Goal: Find specific page/section: Find specific page/section

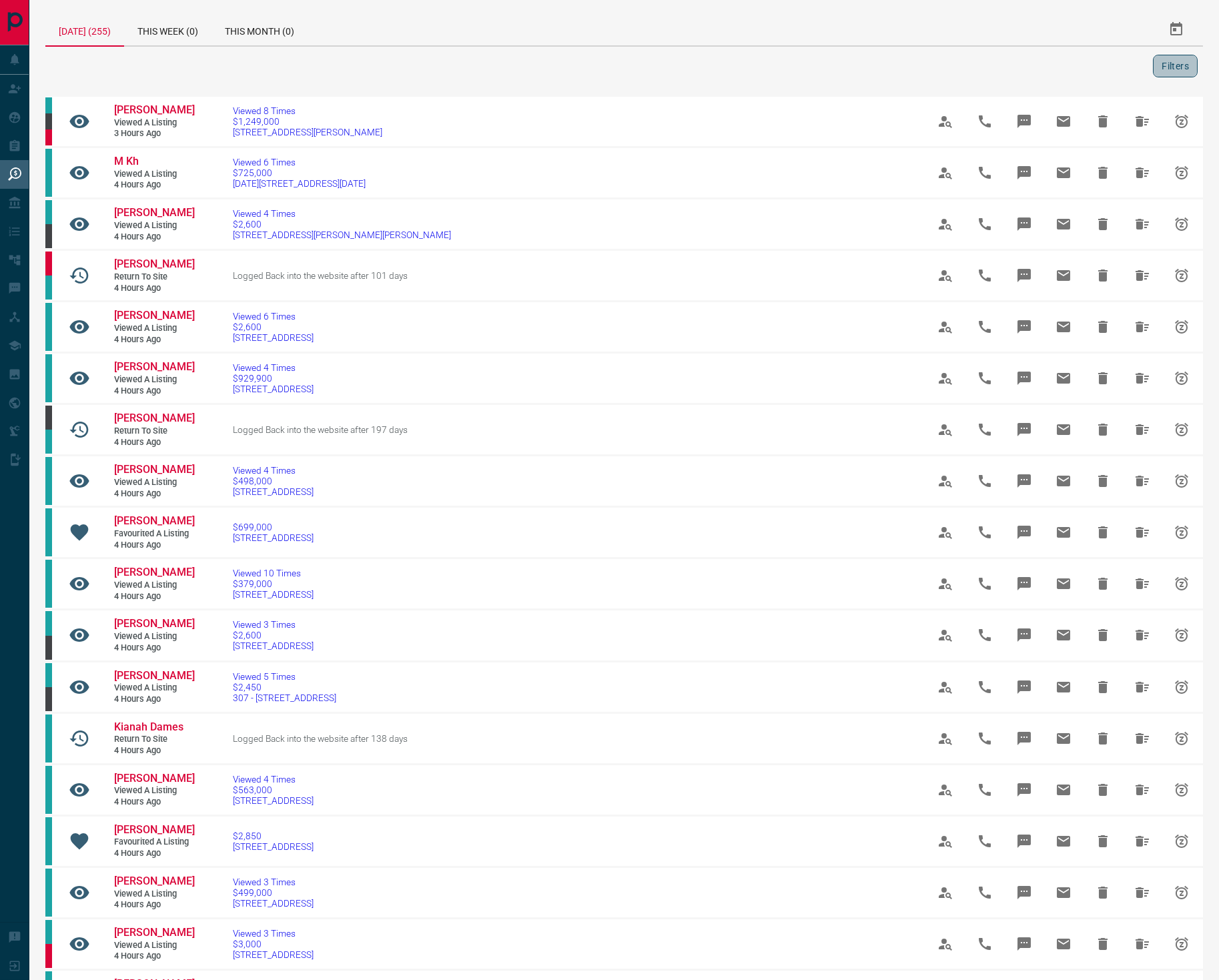
click at [1176, 74] on button "Filters" at bounding box center [1174, 66] width 45 height 23
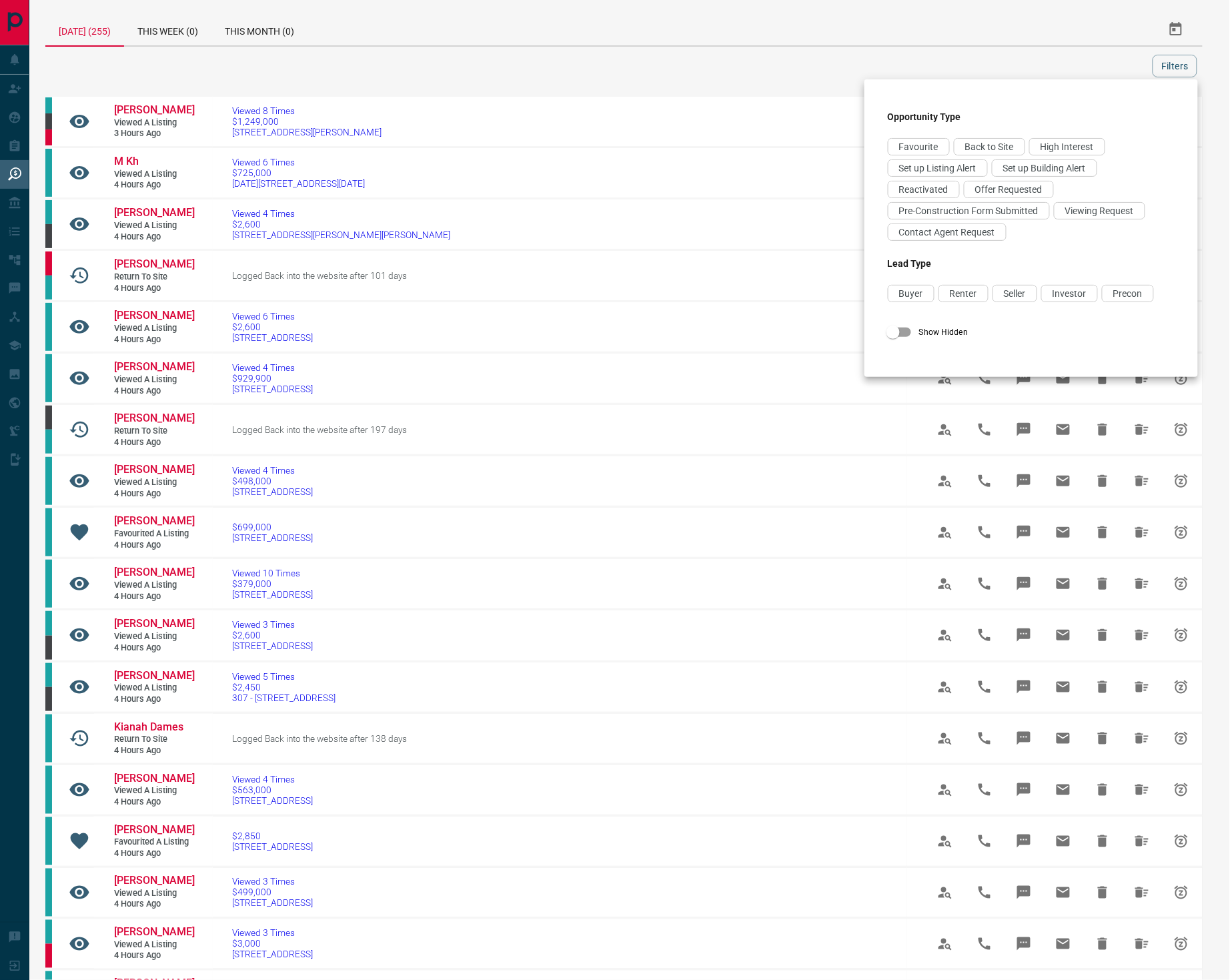
drag, startPoint x: 1092, startPoint y: 213, endPoint x: 1051, endPoint y: 223, distance: 42.2
click at [1091, 214] on span "Viewing Request" at bounding box center [1099, 210] width 69 height 11
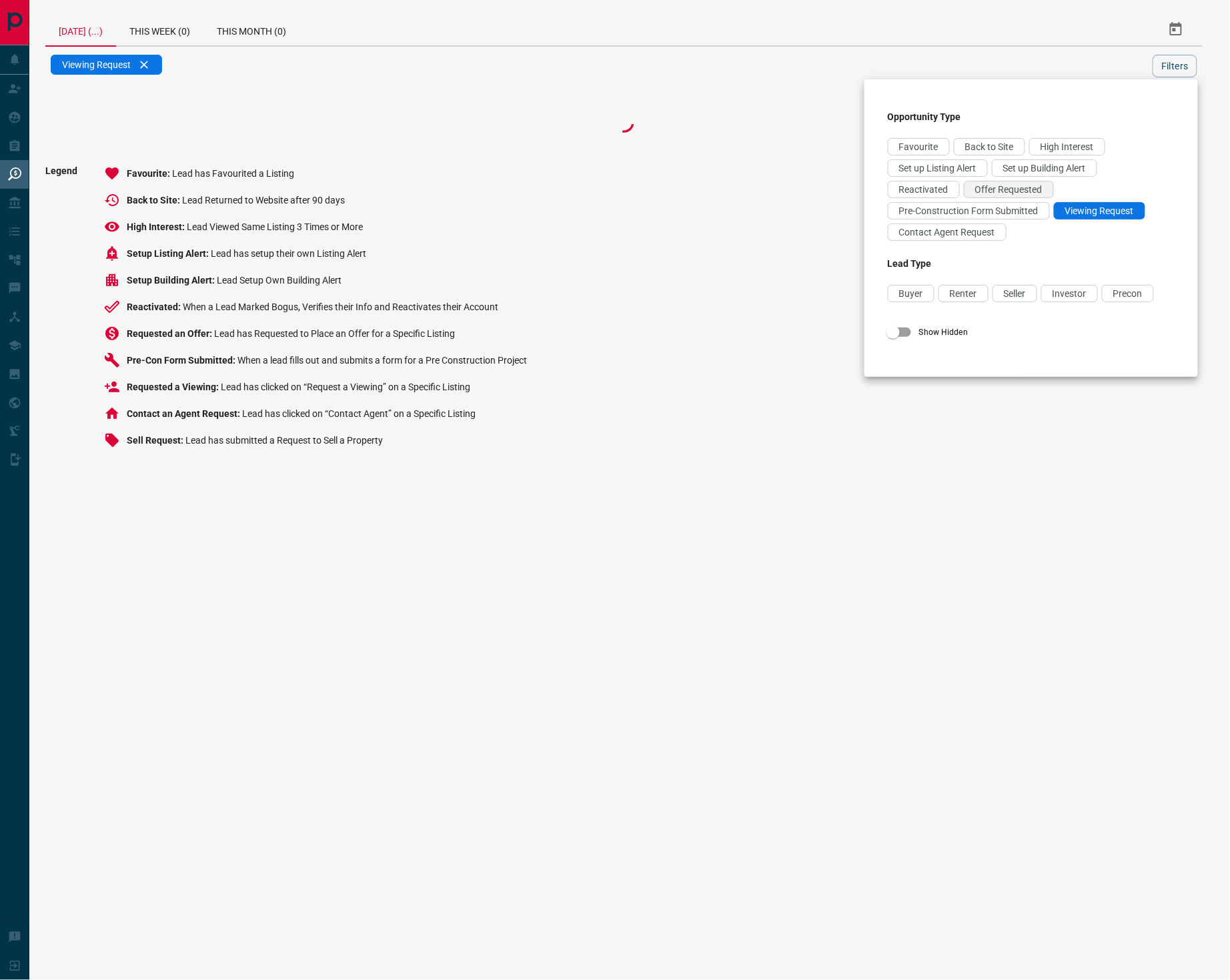
drag, startPoint x: 986, startPoint y: 232, endPoint x: 1008, endPoint y: 198, distance: 40.5
click at [988, 232] on span "Contact Agent Request" at bounding box center [947, 232] width 96 height 11
click at [1010, 188] on span "Offer Requested" at bounding box center [1008, 189] width 67 height 11
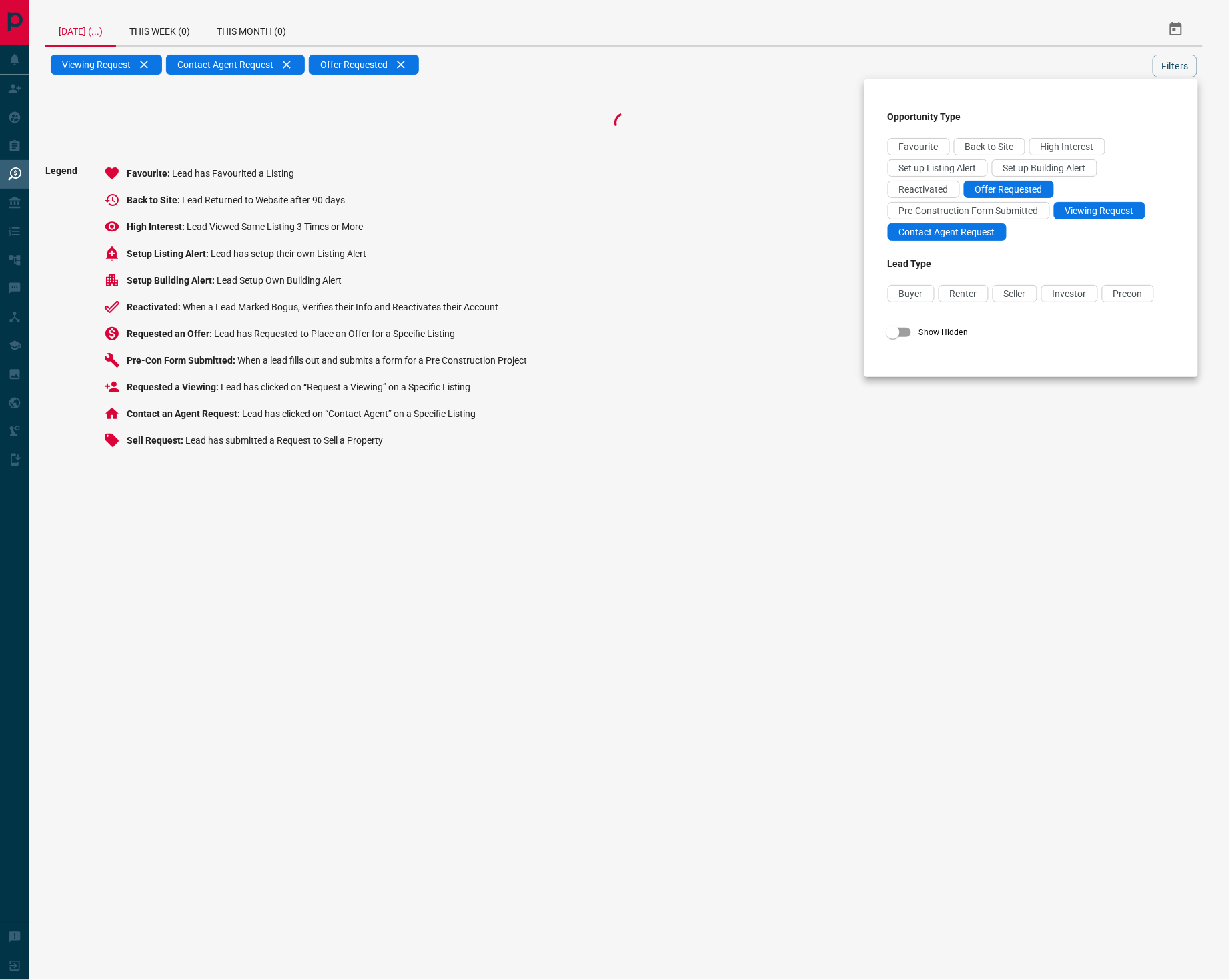
click at [1152, 72] on div at bounding box center [615, 490] width 1230 height 980
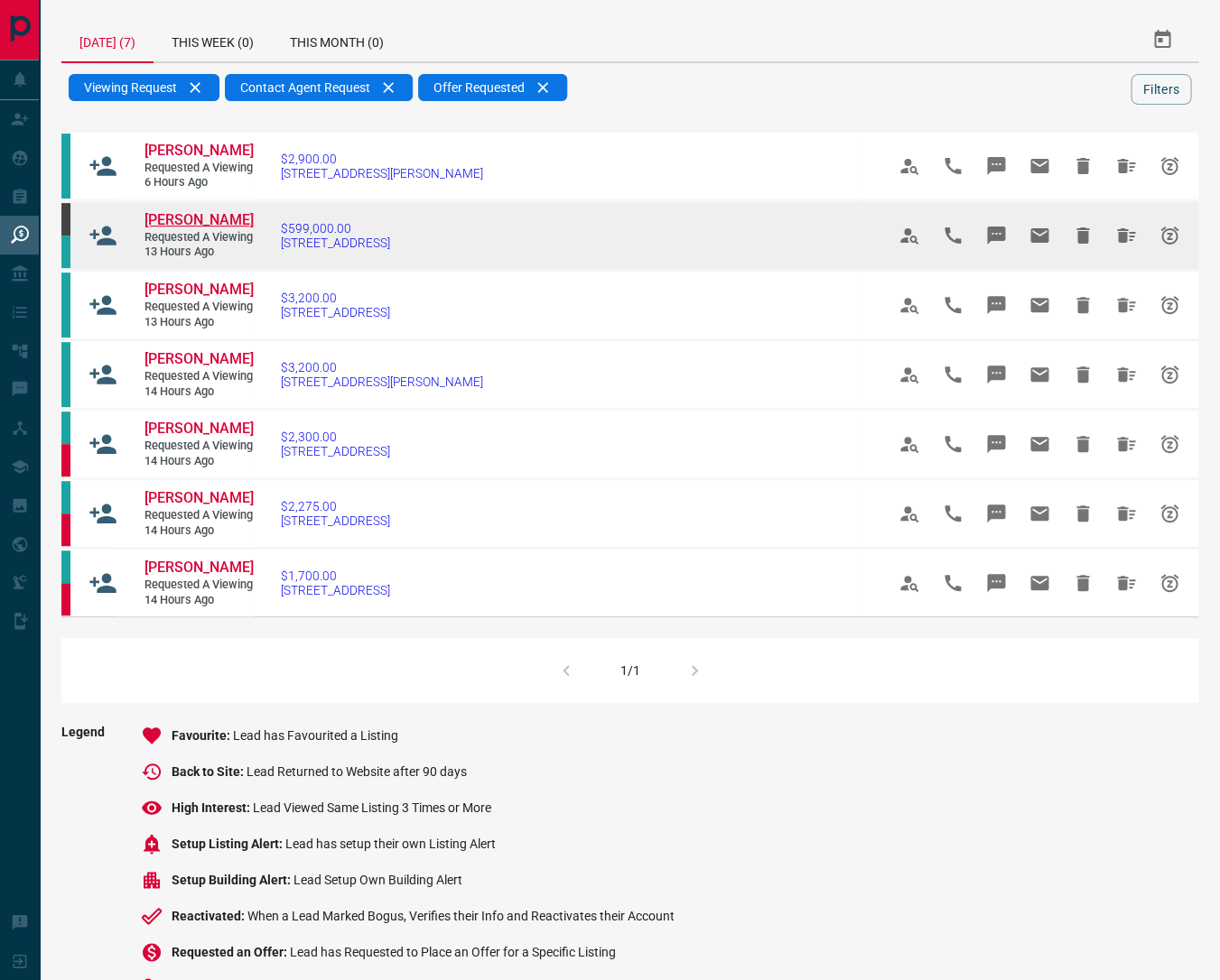
click at [187, 228] on span "[PERSON_NAME]" at bounding box center [199, 220] width 109 height 17
click at [183, 228] on span "[PERSON_NAME]" at bounding box center [199, 220] width 109 height 17
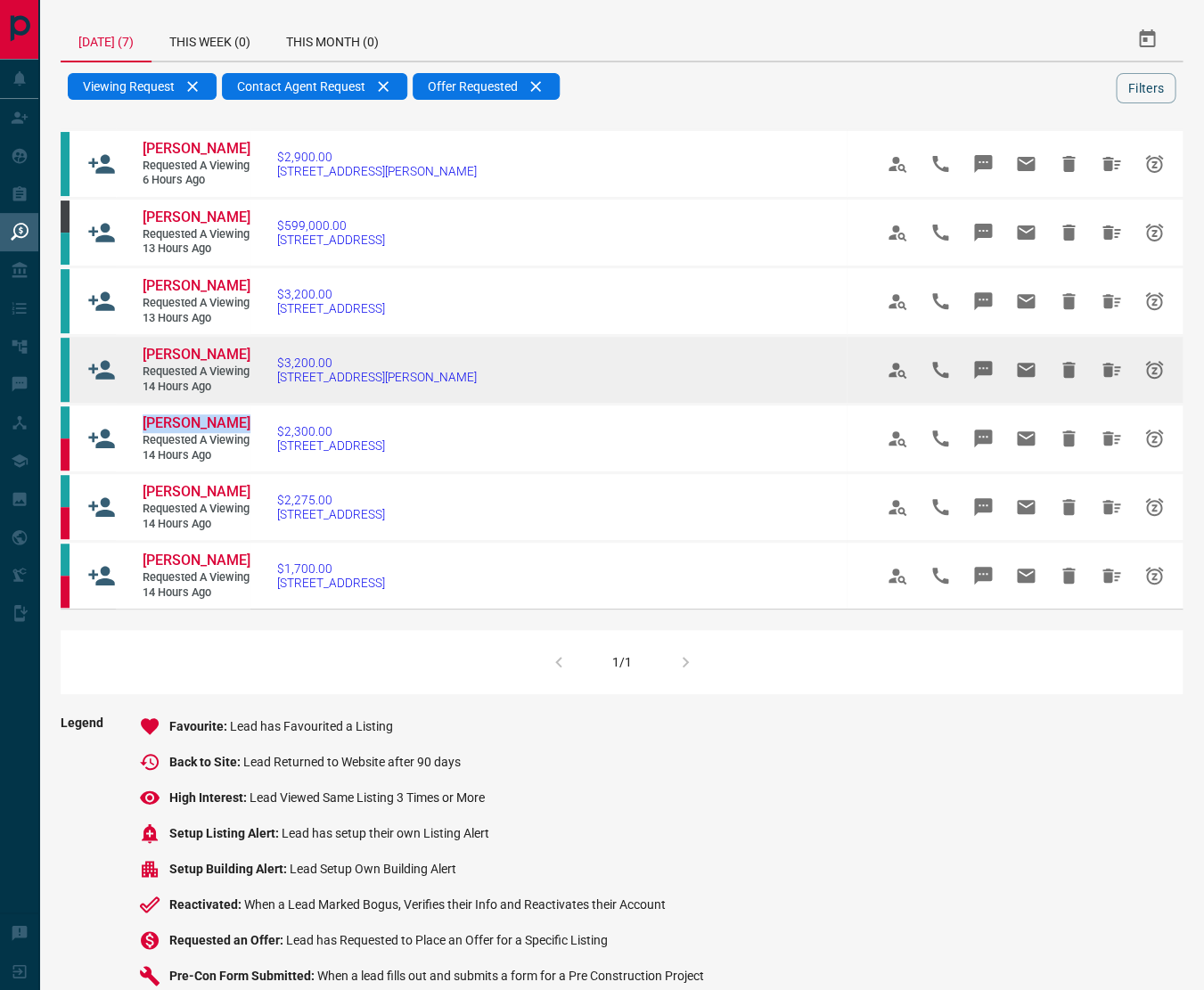
drag, startPoint x: 178, startPoint y: 437, endPoint x: 184, endPoint y: 417, distance: 20.9
click at [179, 362] on span "[PERSON_NAME]" at bounding box center [197, 354] width 108 height 17
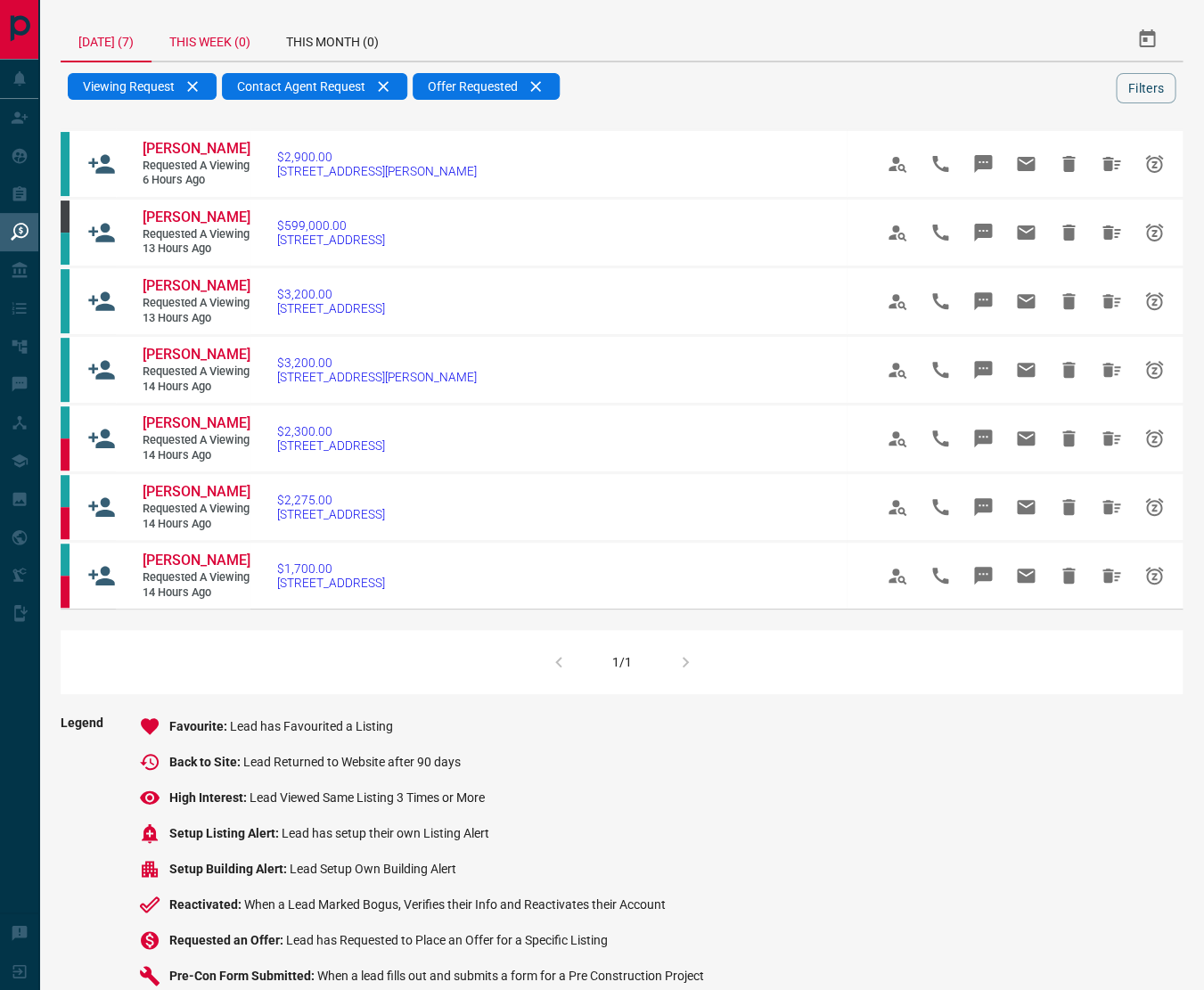
click at [202, 41] on div "This Week (0)" at bounding box center [209, 39] width 116 height 43
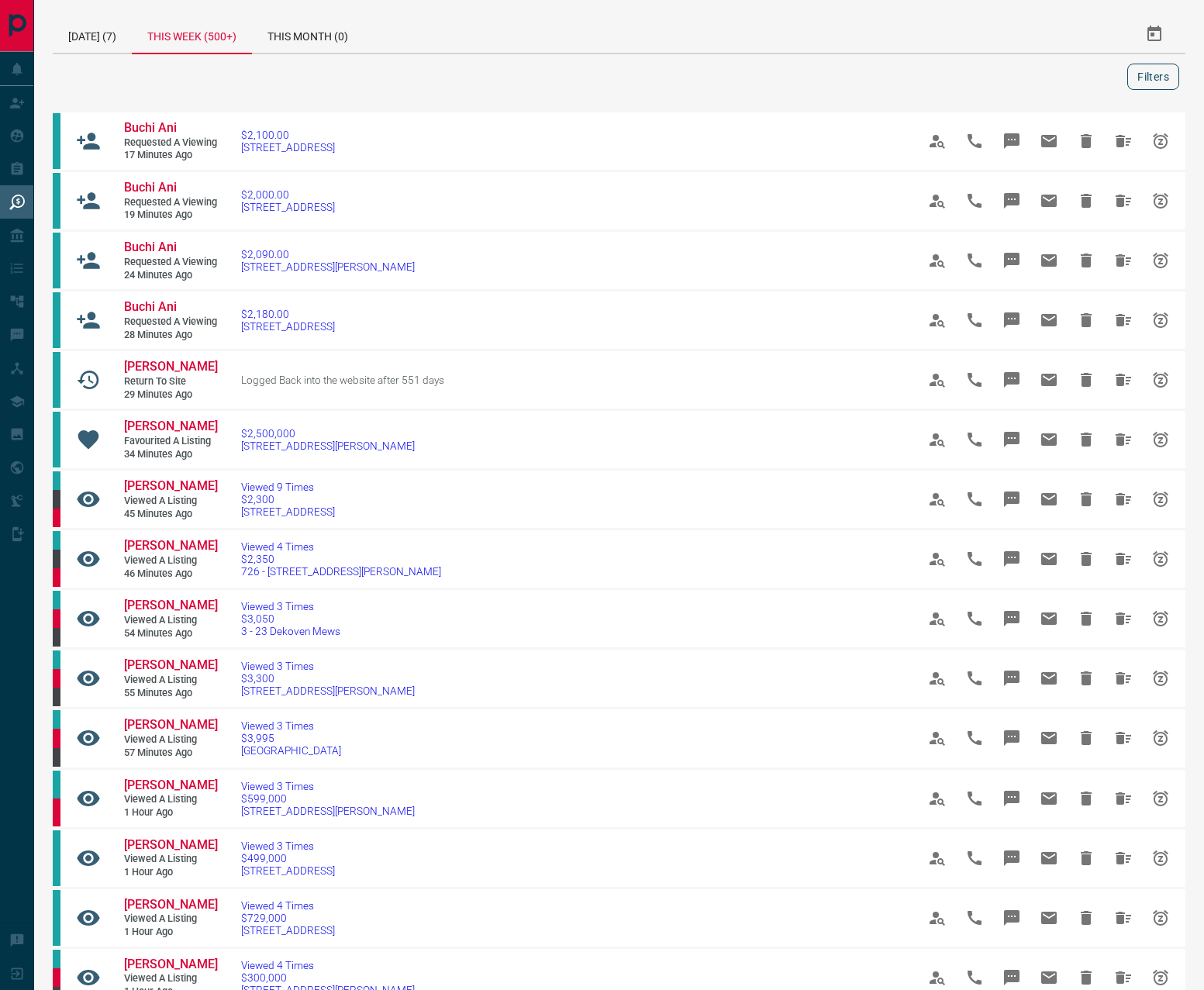
click at [1147, 78] on button "Filters" at bounding box center [1153, 77] width 52 height 26
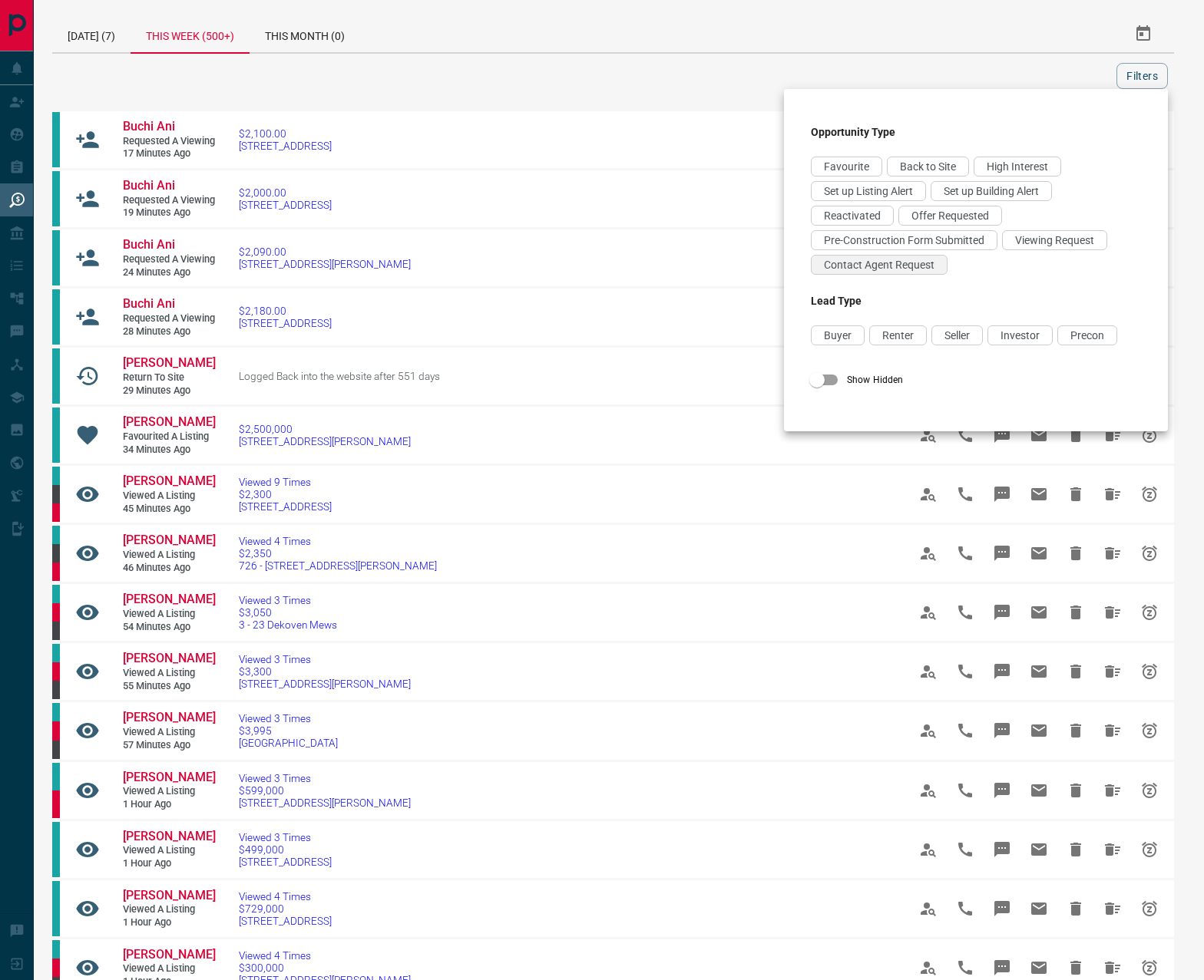
drag, startPoint x: 1060, startPoint y: 241, endPoint x: 927, endPoint y: 266, distance: 135.3
click at [1060, 241] on span "Viewing Request" at bounding box center [1054, 240] width 79 height 12
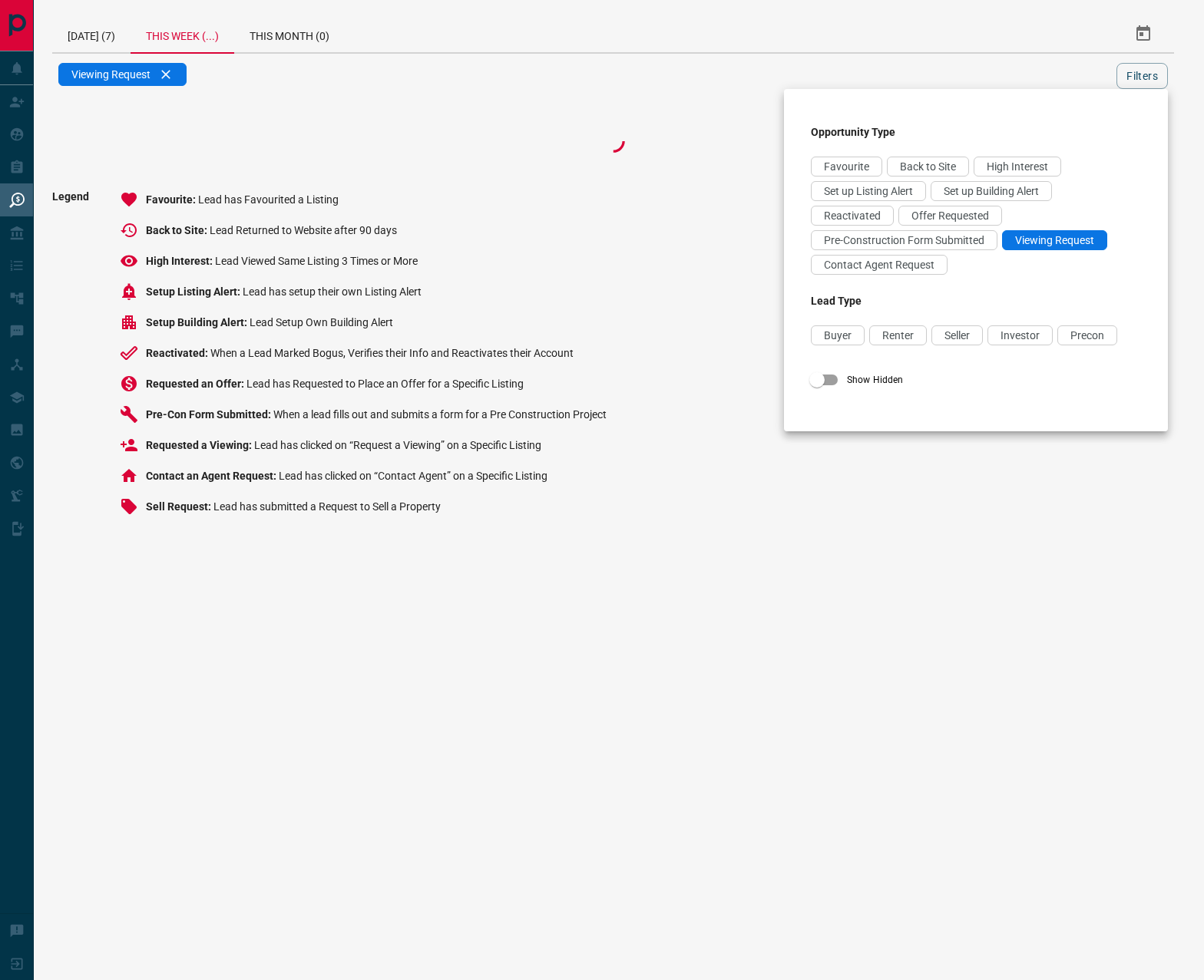
drag, startPoint x: 887, startPoint y: 267, endPoint x: 943, endPoint y: 228, distance: 68.2
click at [887, 267] on span "Contact Agent Request" at bounding box center [879, 264] width 111 height 12
drag, startPoint x: 948, startPoint y: 214, endPoint x: 1037, endPoint y: 163, distance: 102.6
click at [948, 214] on span "Offer Requested" at bounding box center [949, 215] width 77 height 12
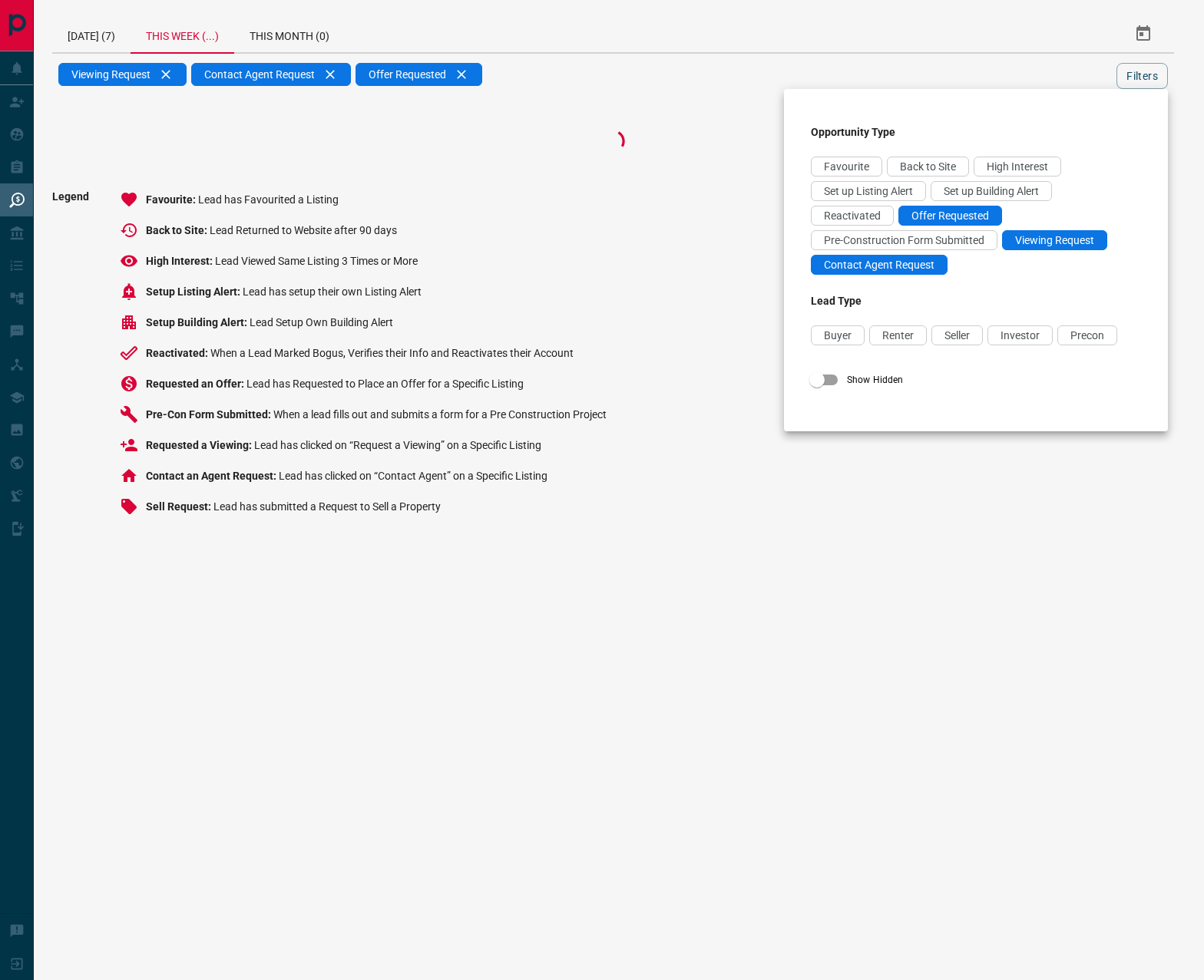
click at [1144, 68] on div at bounding box center [602, 490] width 1204 height 980
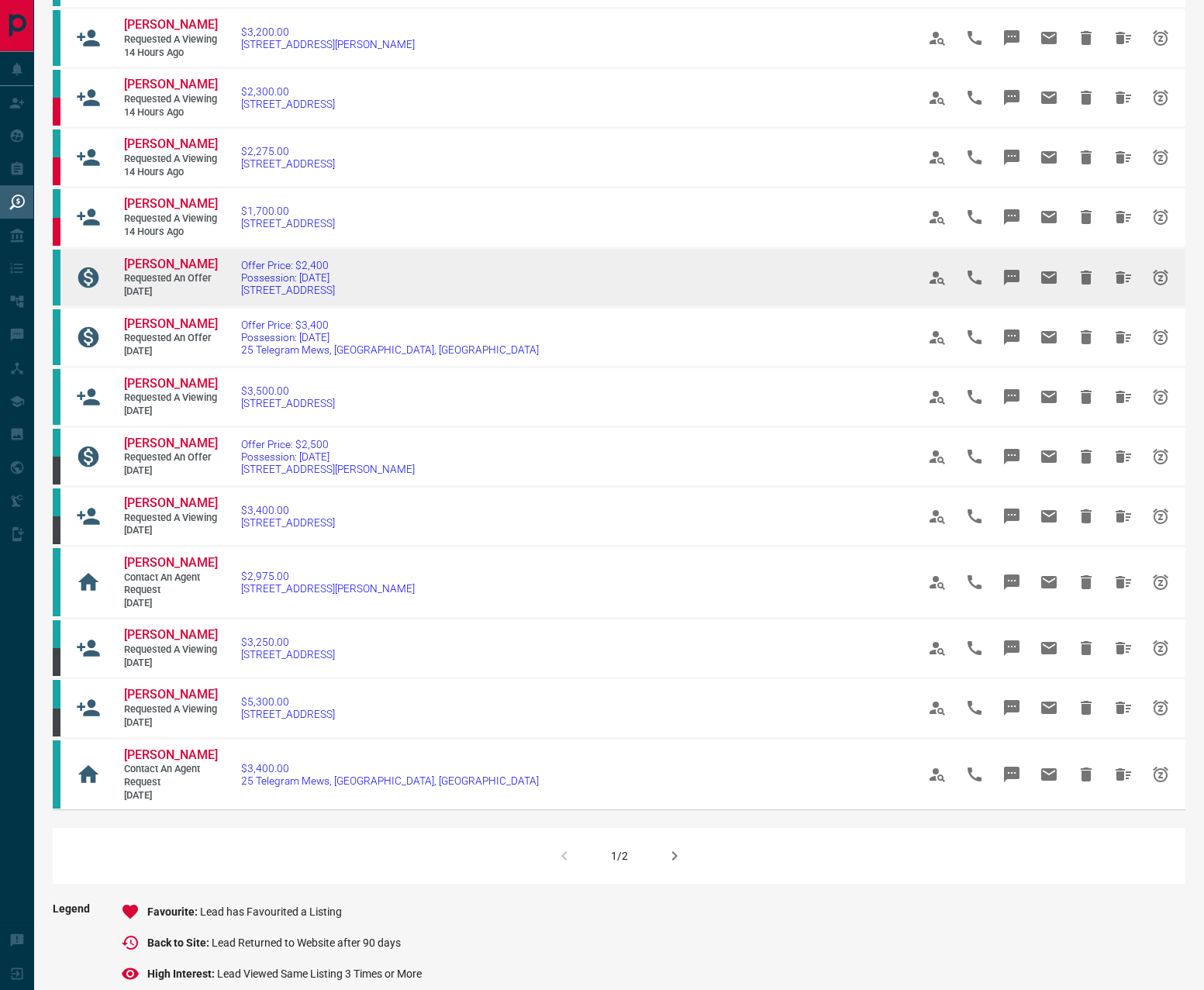
scroll to position [739, 0]
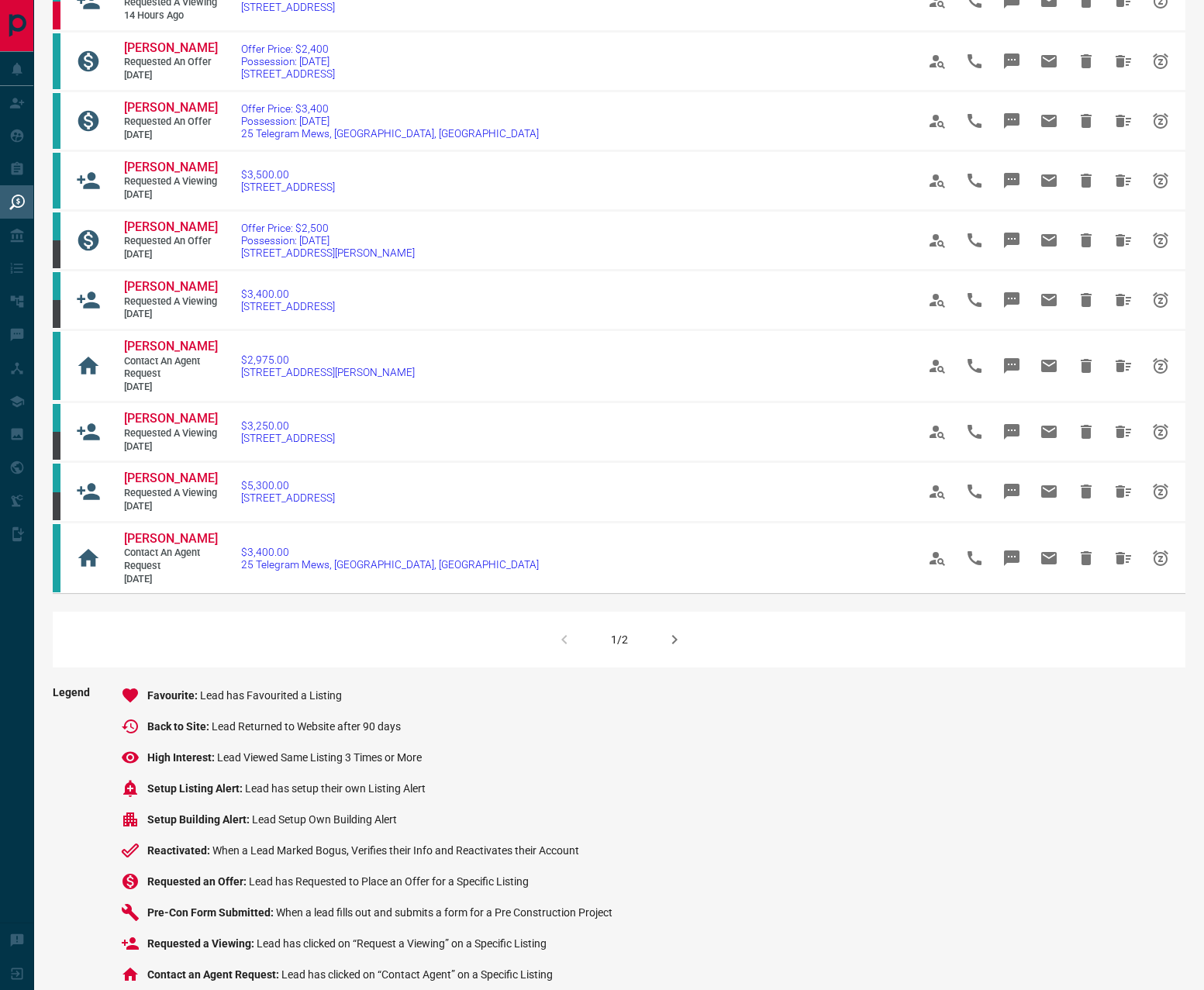
click at [669, 658] on button "button" at bounding box center [674, 639] width 37 height 37
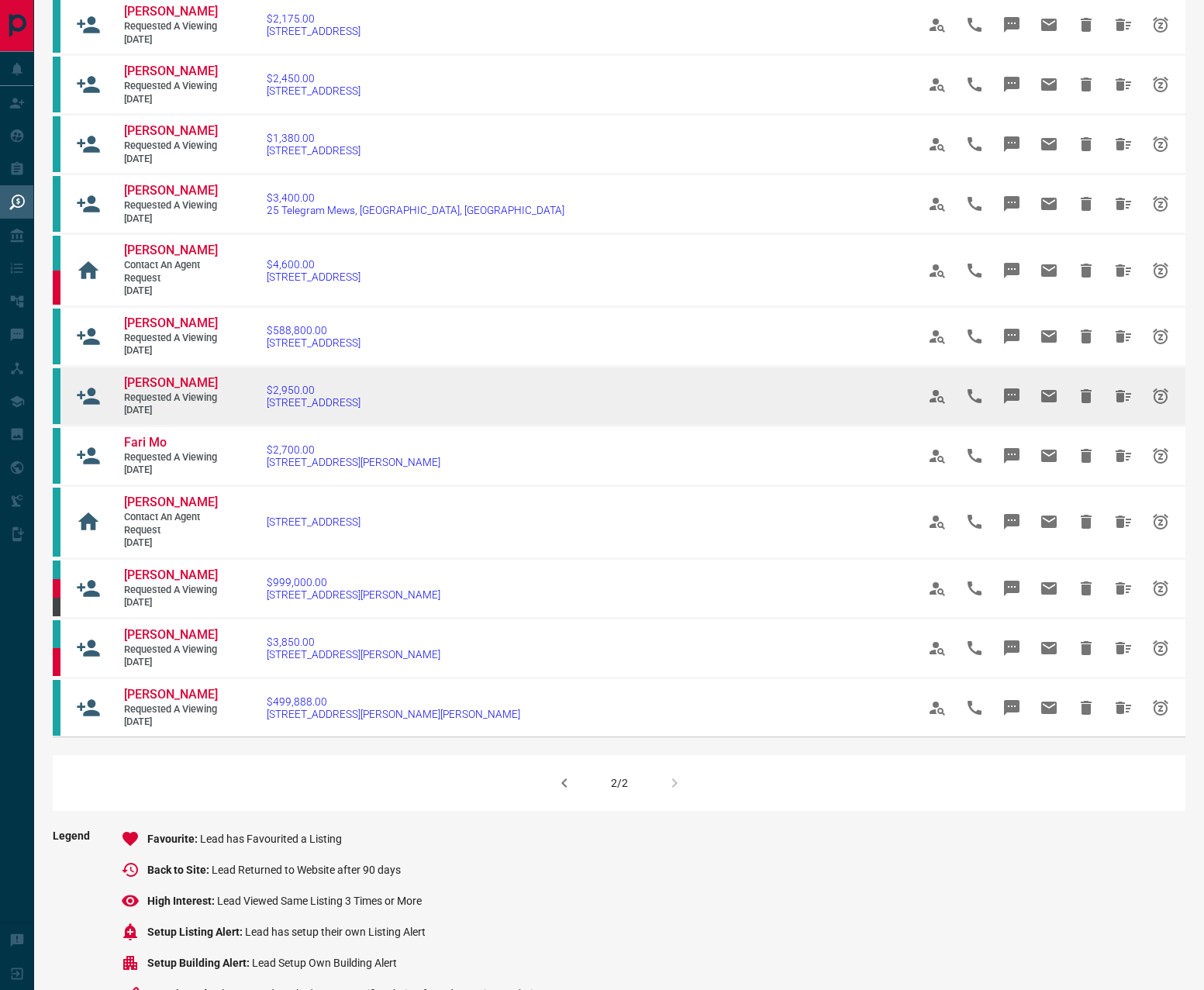
scroll to position [620, 0]
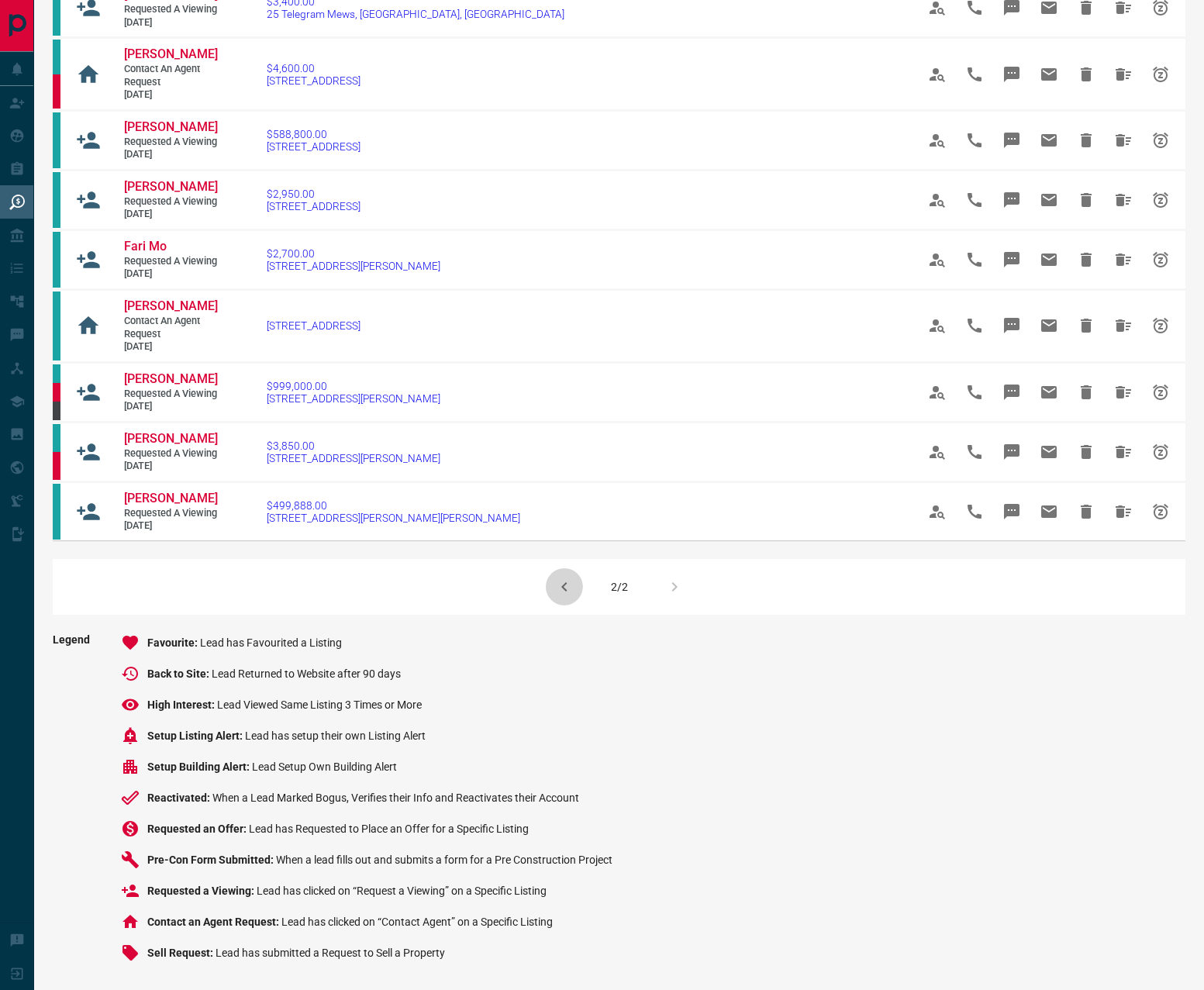
click at [552, 588] on button "button" at bounding box center [564, 586] width 37 height 37
